Goal: Task Accomplishment & Management: Use online tool/utility

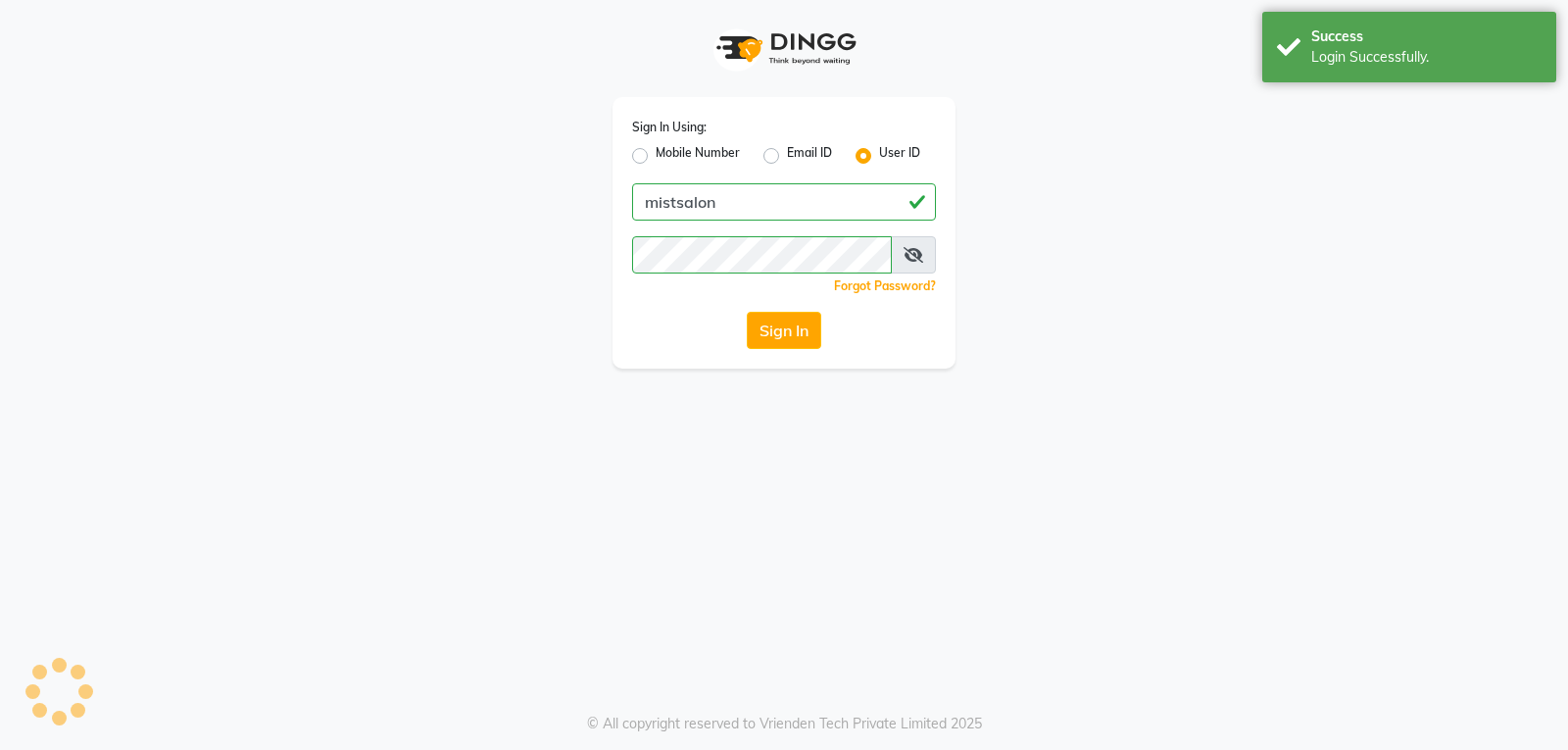
select select "service"
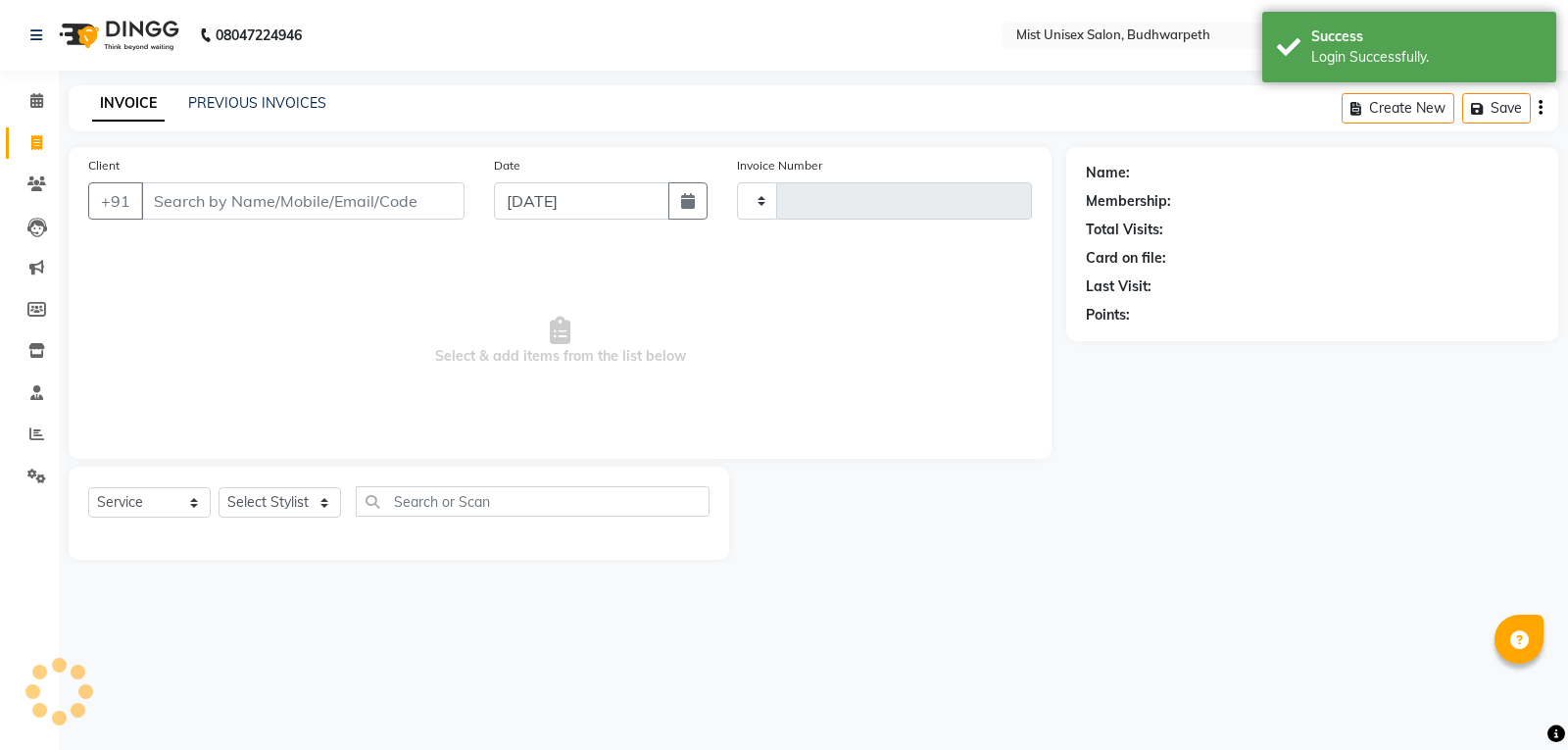
type input "2921"
select select "en"
select select "5227"
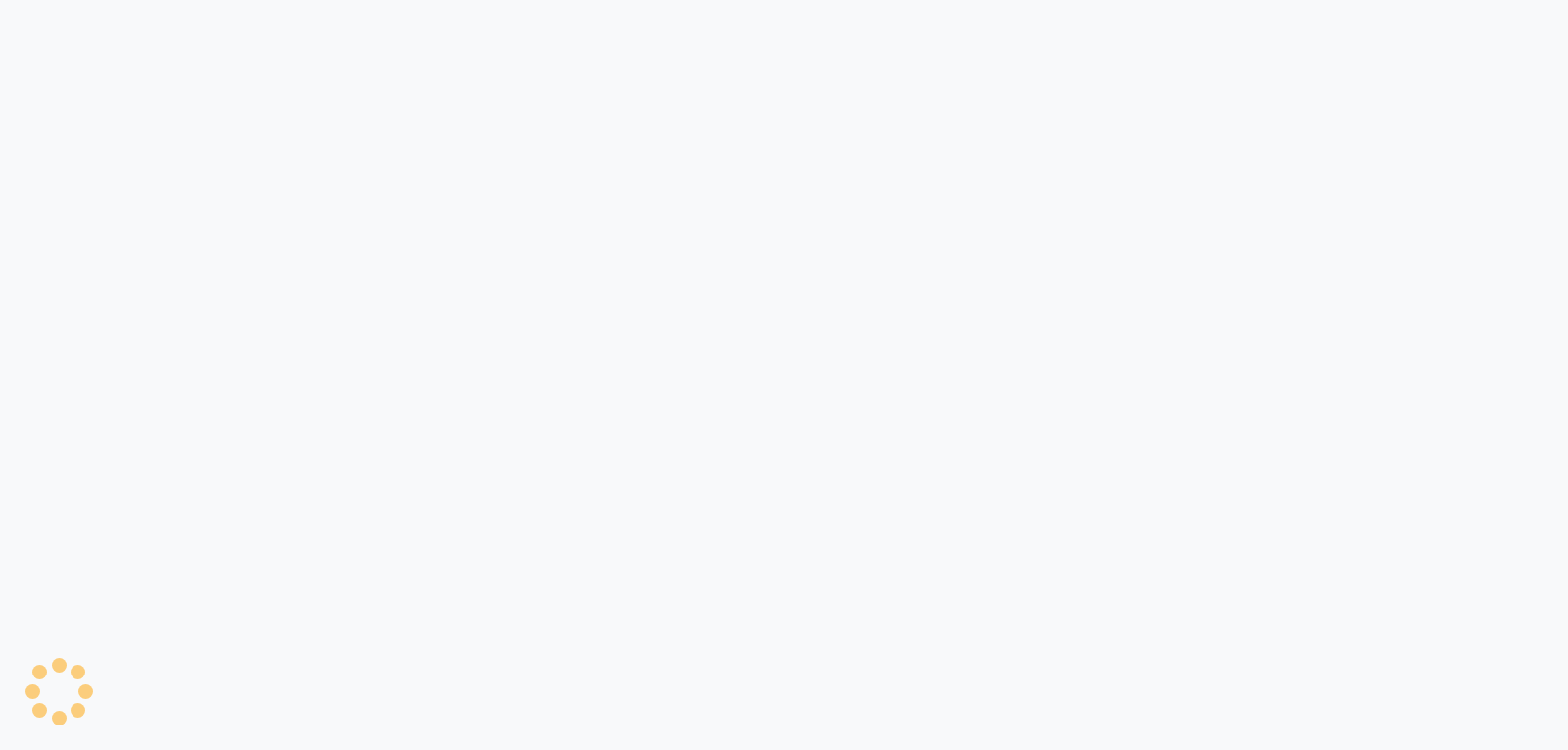
select select "5227"
select select "service"
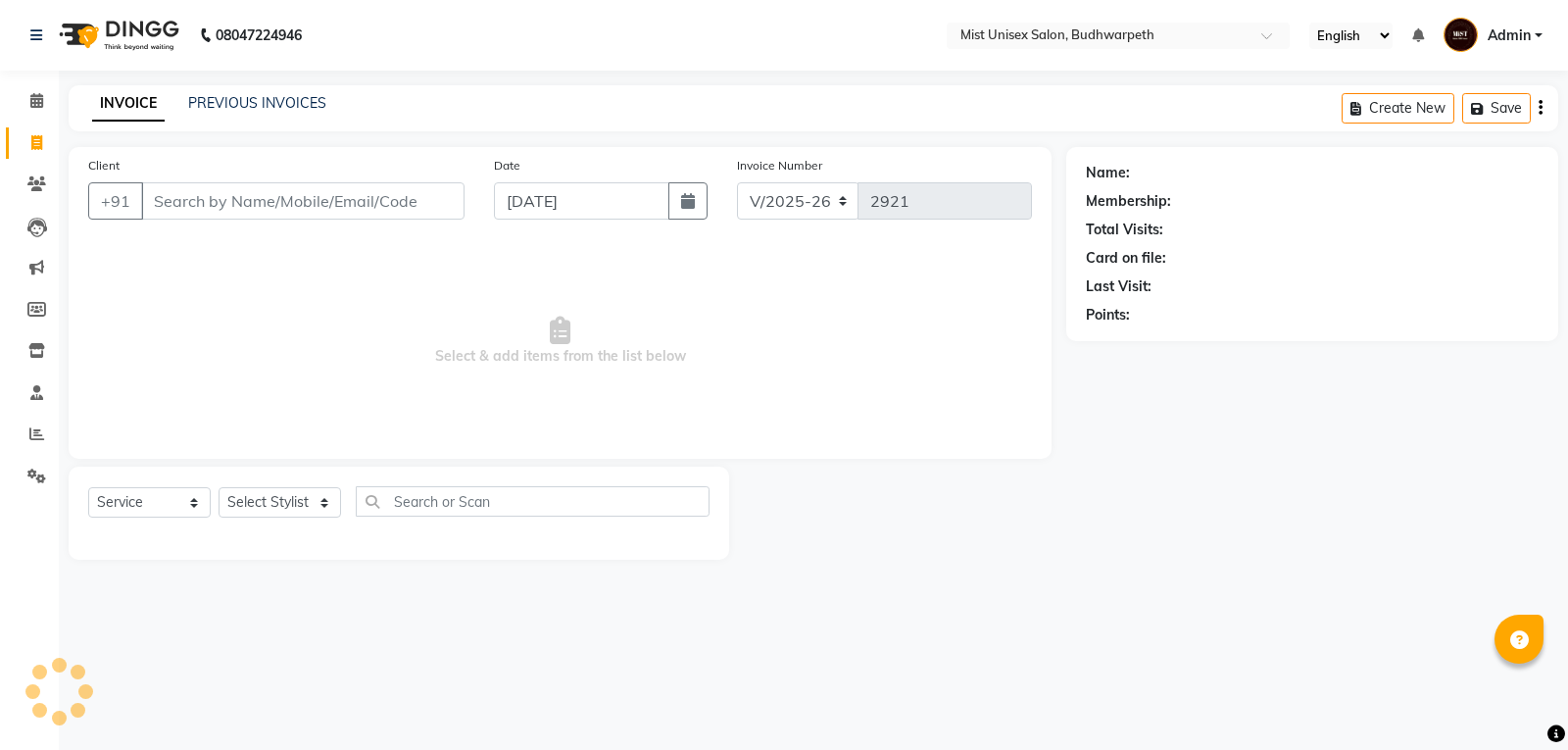
select select "5227"
select select "service"
